Goal: Information Seeking & Learning: Learn about a topic

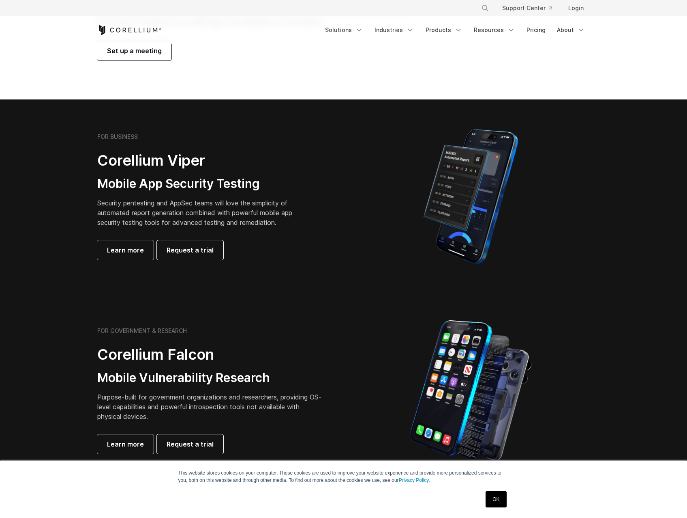
scroll to position [122, 0]
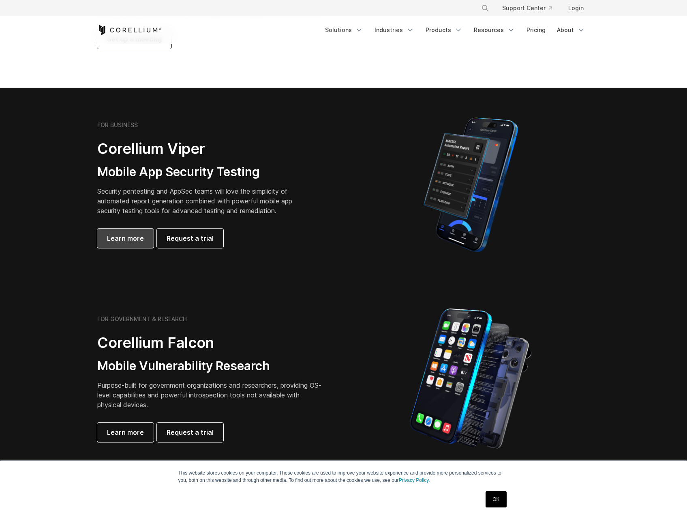
click at [135, 244] on link "Learn more" at bounding box center [125, 237] width 56 height 19
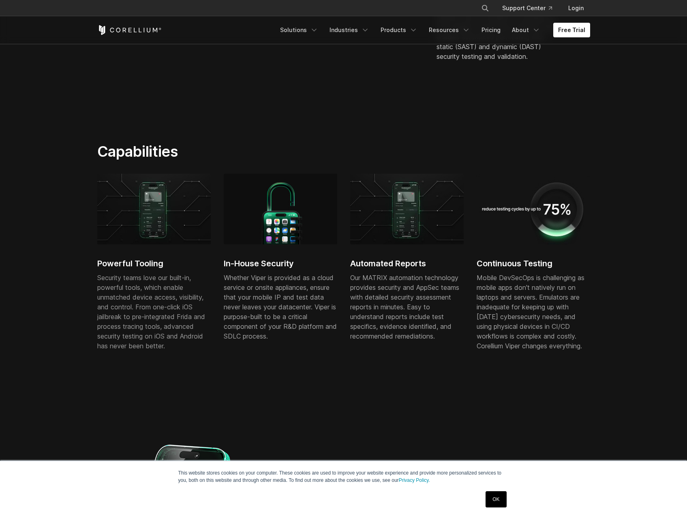
scroll to position [365, 0]
